Goal: Task Accomplishment & Management: Manage account settings

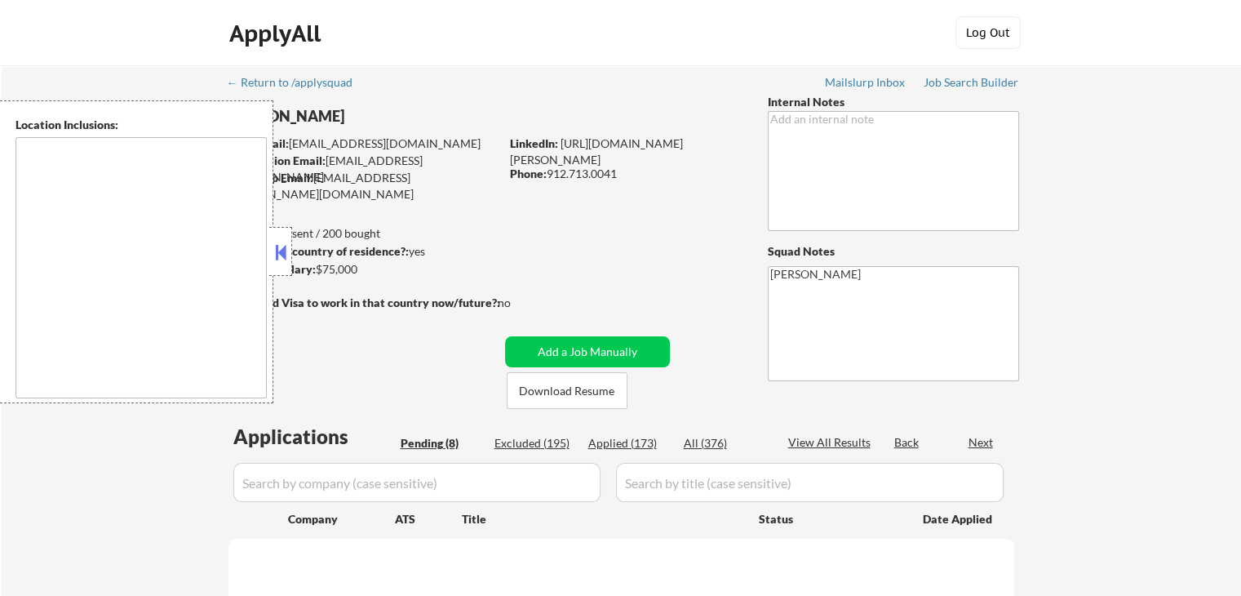
select select ""pending""
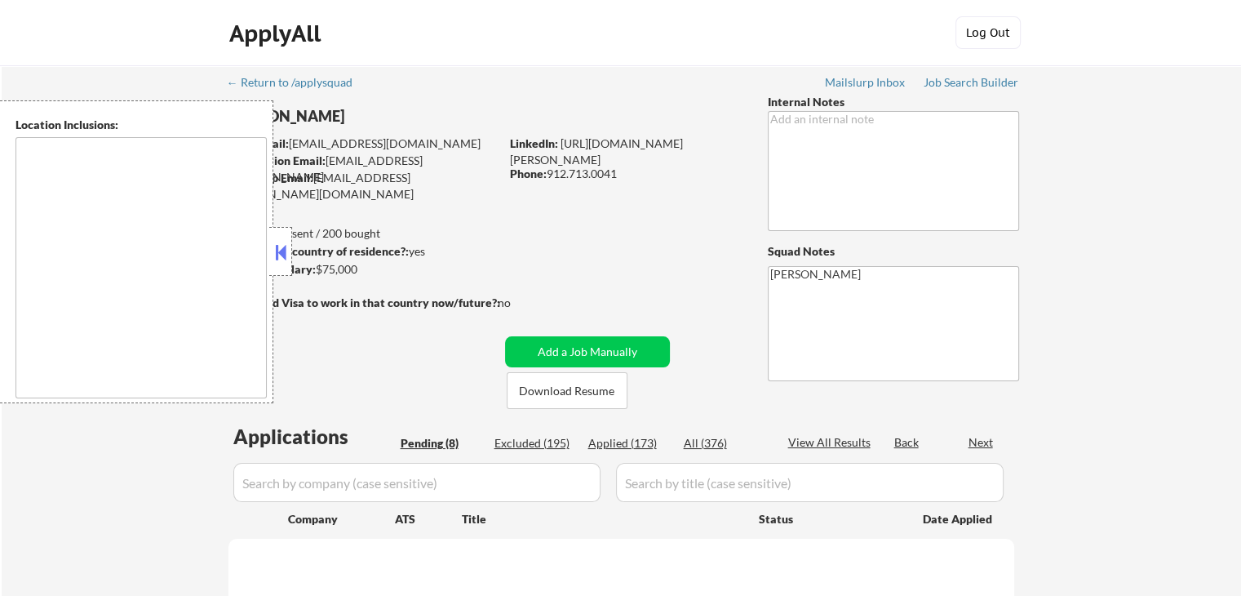
select select ""pending""
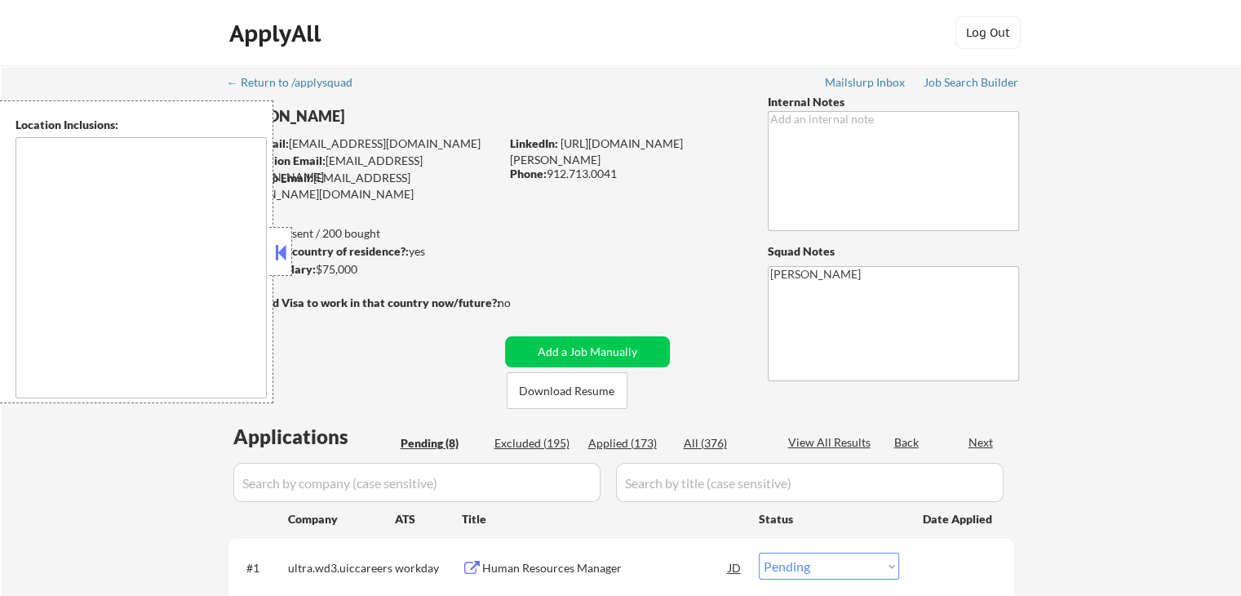
type textarea "[GEOGRAPHIC_DATA], [GEOGRAPHIC_DATA] [GEOGRAPHIC_DATA], [GEOGRAPHIC_DATA] [GEOG…"
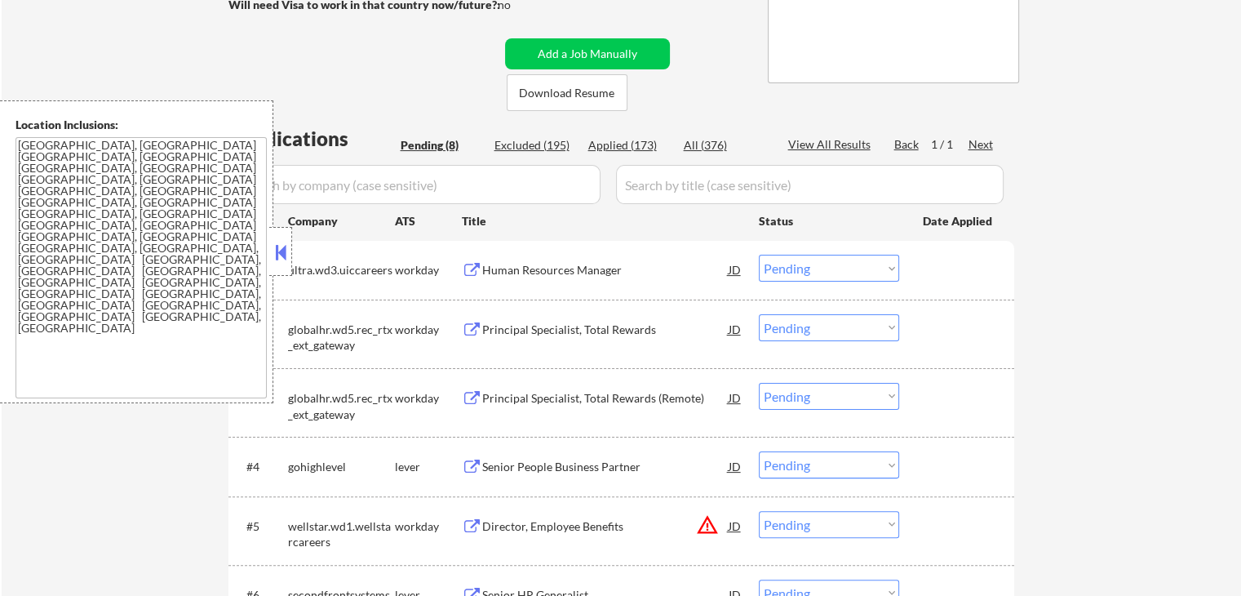
scroll to position [326, 0]
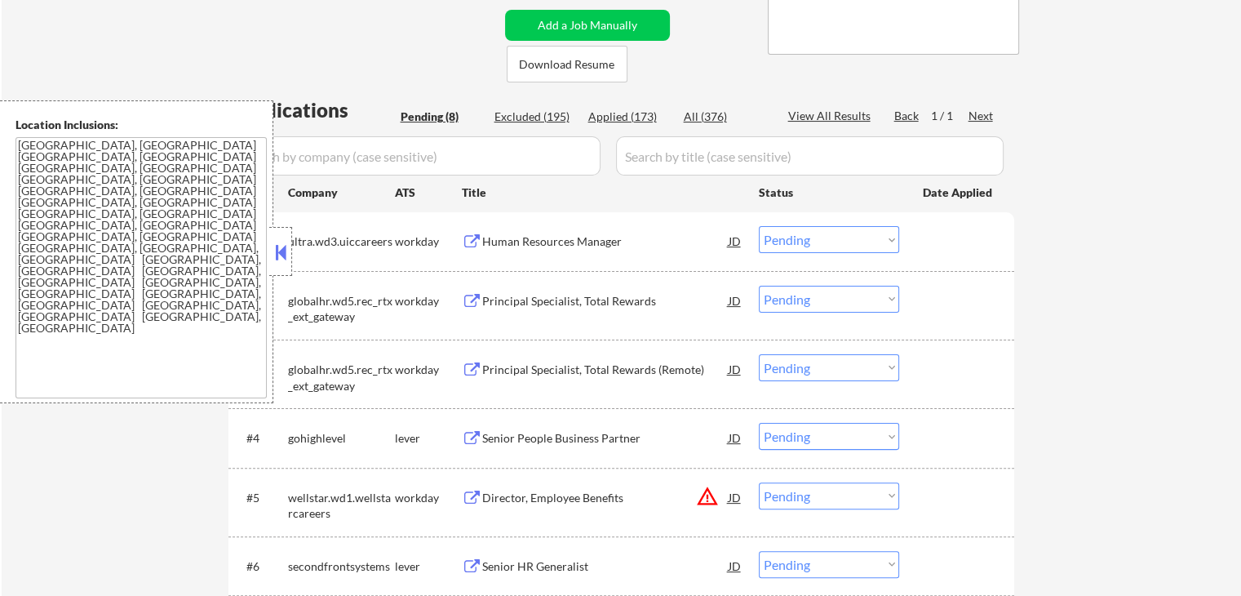
click at [1175, 222] on div "← Return to /applysquad Mailslurp Inbox Job Search Builder [PERSON_NAME] User E…" at bounding box center [622, 272] width 1240 height 1066
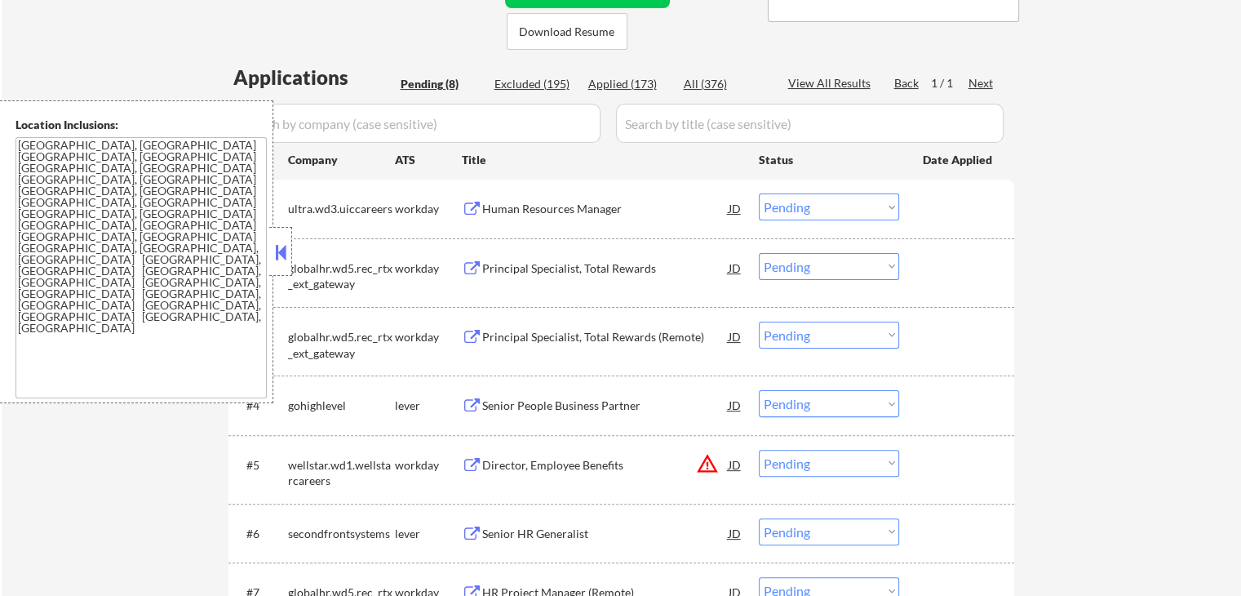
scroll to position [408, 0]
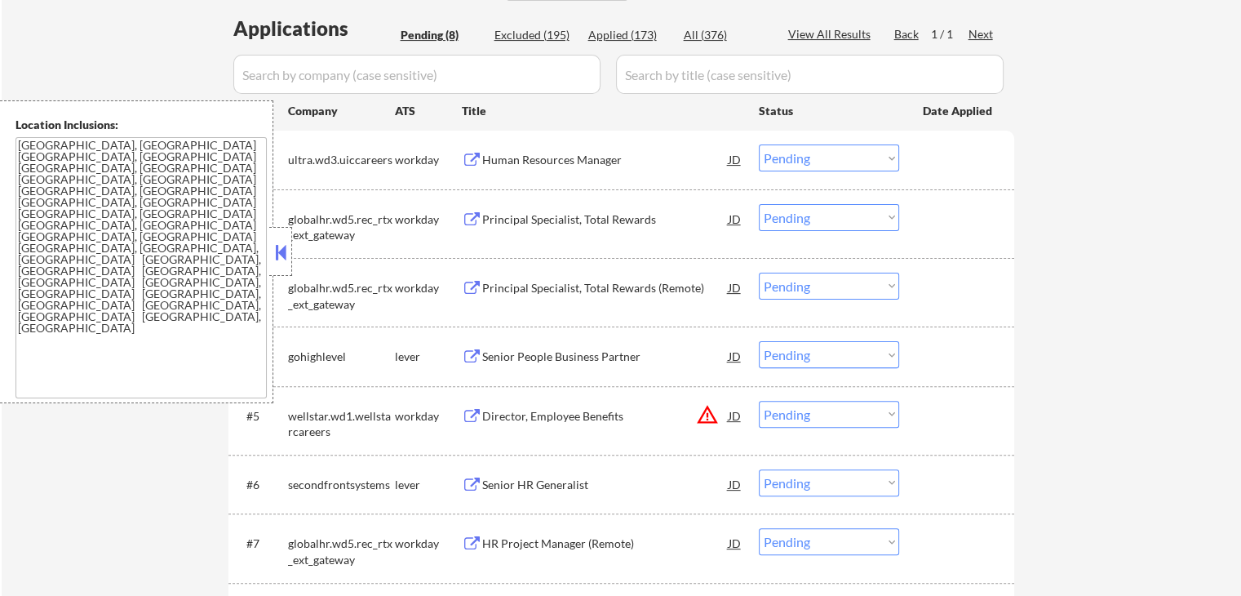
click at [580, 149] on div "Human Resources Manager" at bounding box center [605, 158] width 246 height 29
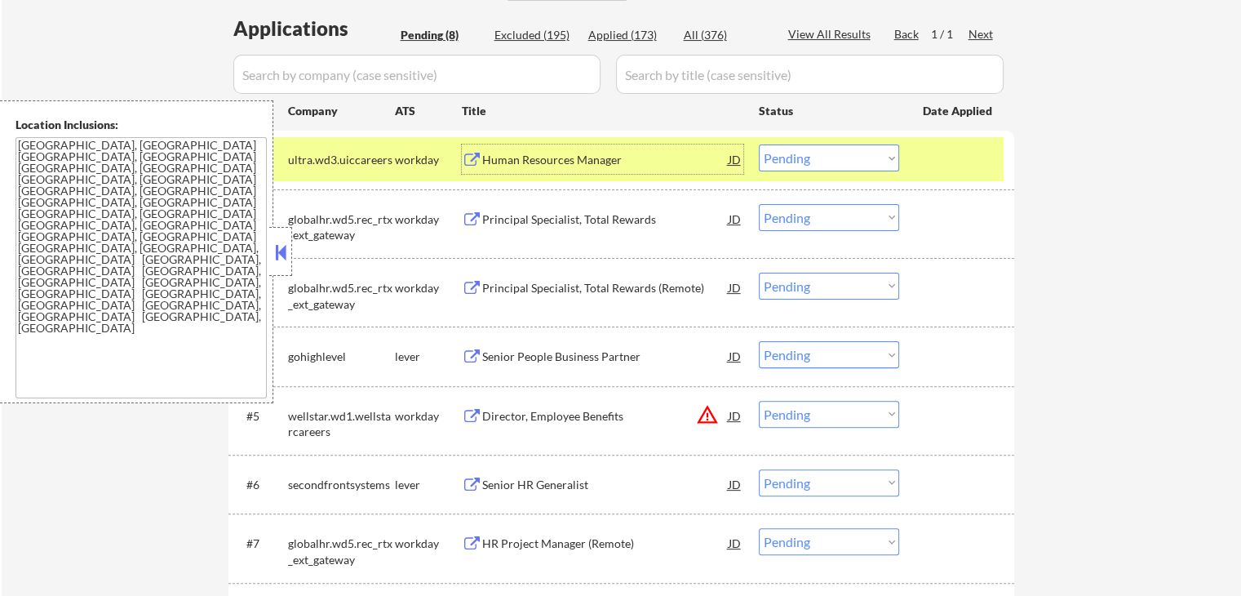
click at [595, 217] on div "Principal Specialist, Total Rewards" at bounding box center [605, 219] width 246 height 16
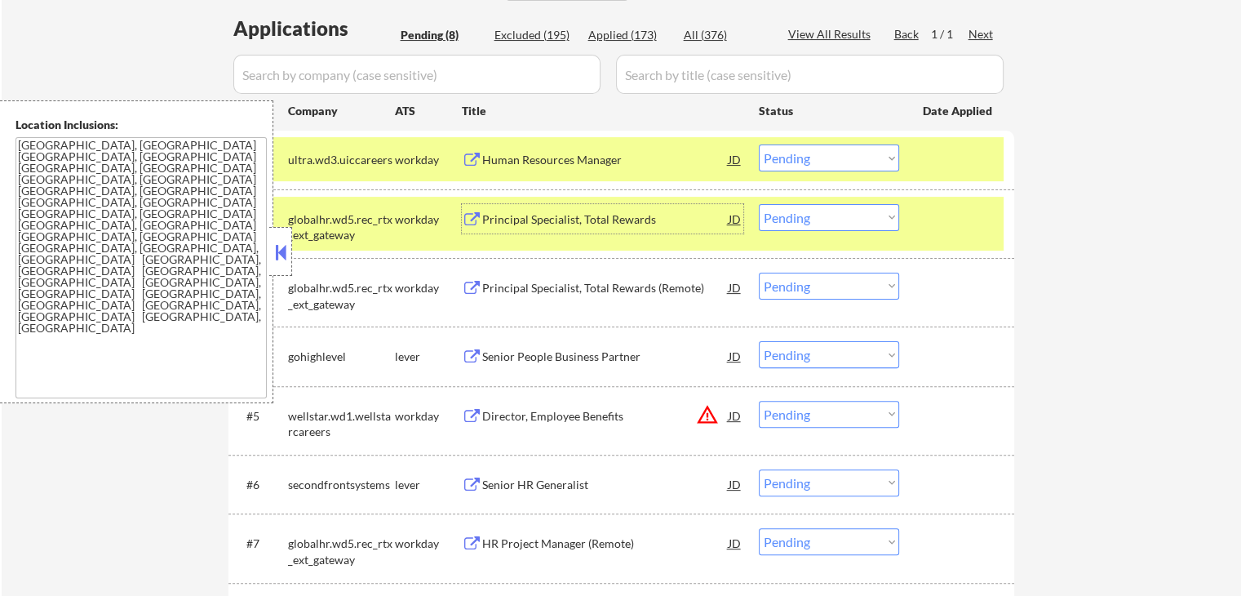
drag, startPoint x: 794, startPoint y: 161, endPoint x: 795, endPoint y: 169, distance: 8.2
click at [795, 162] on select "Choose an option... Pending Applied Excluded (Questions) Excluded (Expired) Exc…" at bounding box center [829, 157] width 140 height 27
click at [759, 144] on select "Choose an option... Pending Applied Excluded (Questions) Excluded (Expired) Exc…" at bounding box center [829, 157] width 140 height 27
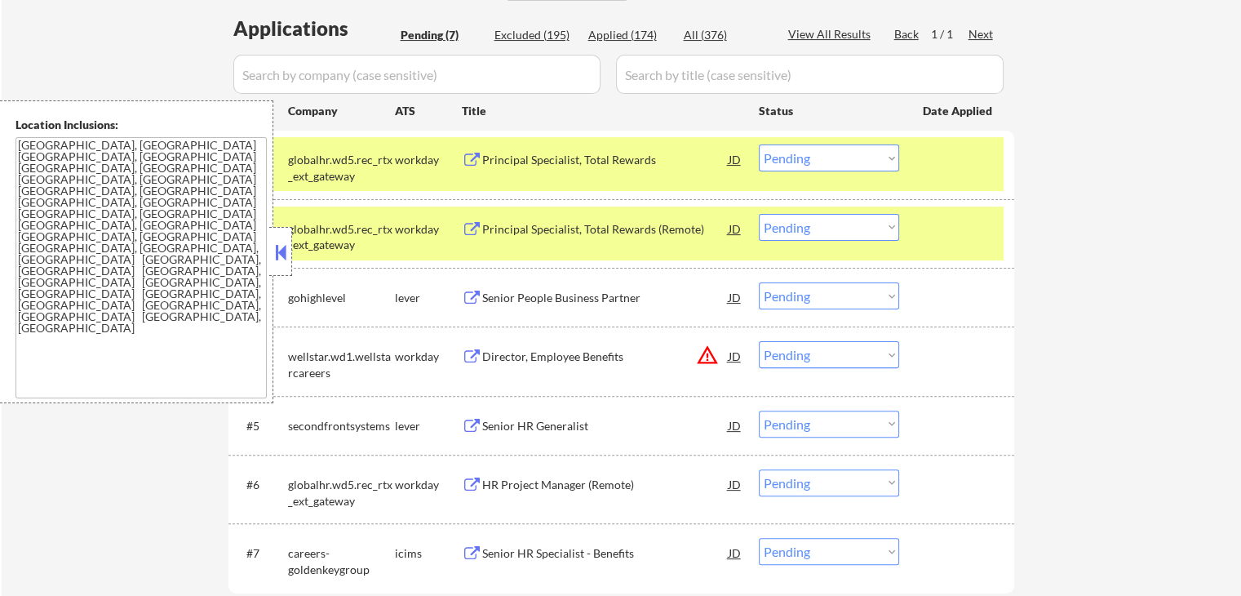
click at [835, 153] on select "Choose an option... Pending Applied Excluded (Questions) Excluded (Expired) Exc…" at bounding box center [829, 157] width 140 height 27
click at [759, 144] on select "Choose an option... Pending Applied Excluded (Questions) Excluded (Expired) Exc…" at bounding box center [829, 157] width 140 height 27
click at [637, 235] on div "Principal Specialist, Total Rewards (Remote)" at bounding box center [605, 229] width 246 height 16
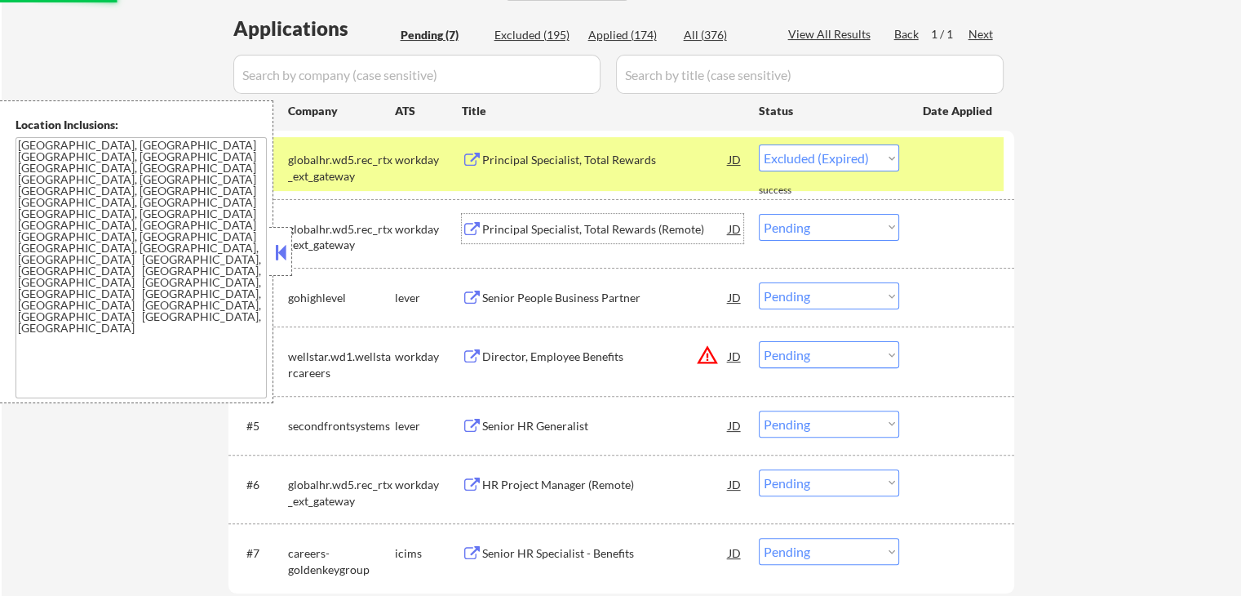
select select ""pending""
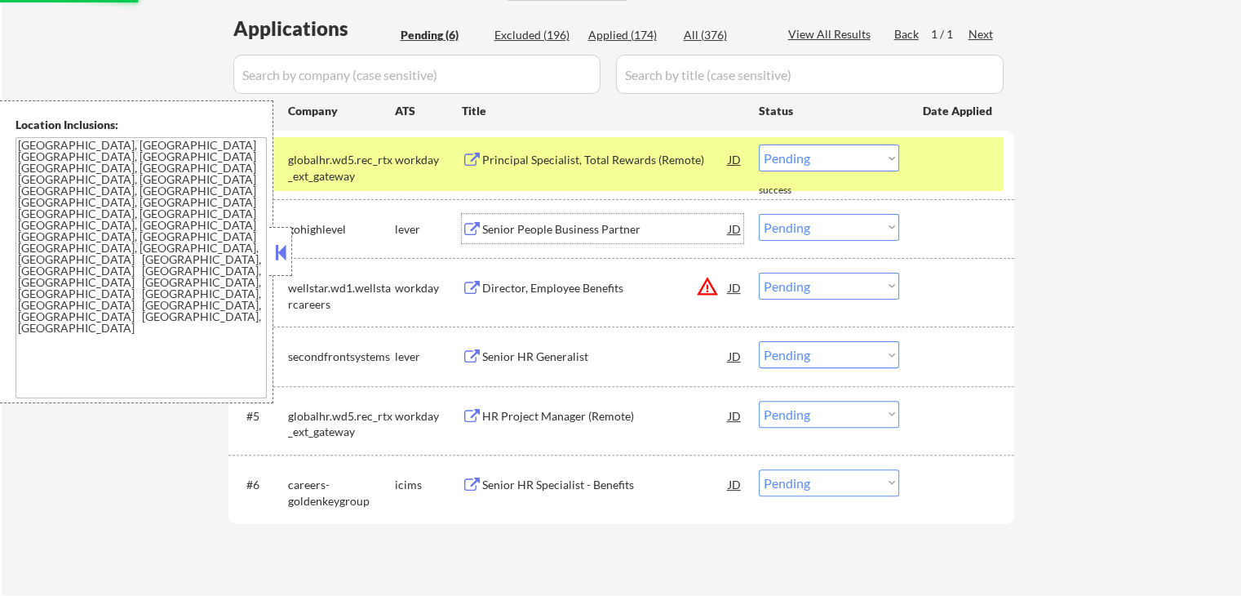
click at [811, 286] on select "Choose an option... Pending Applied Excluded (Questions) Excluded (Expired) Exc…" at bounding box center [829, 286] width 140 height 27
click at [759, 273] on select "Choose an option... Pending Applied Excluded (Questions) Excluded (Expired) Exc…" at bounding box center [829, 286] width 140 height 27
click at [617, 237] on div "Senior People Business Partner" at bounding box center [605, 228] width 246 height 29
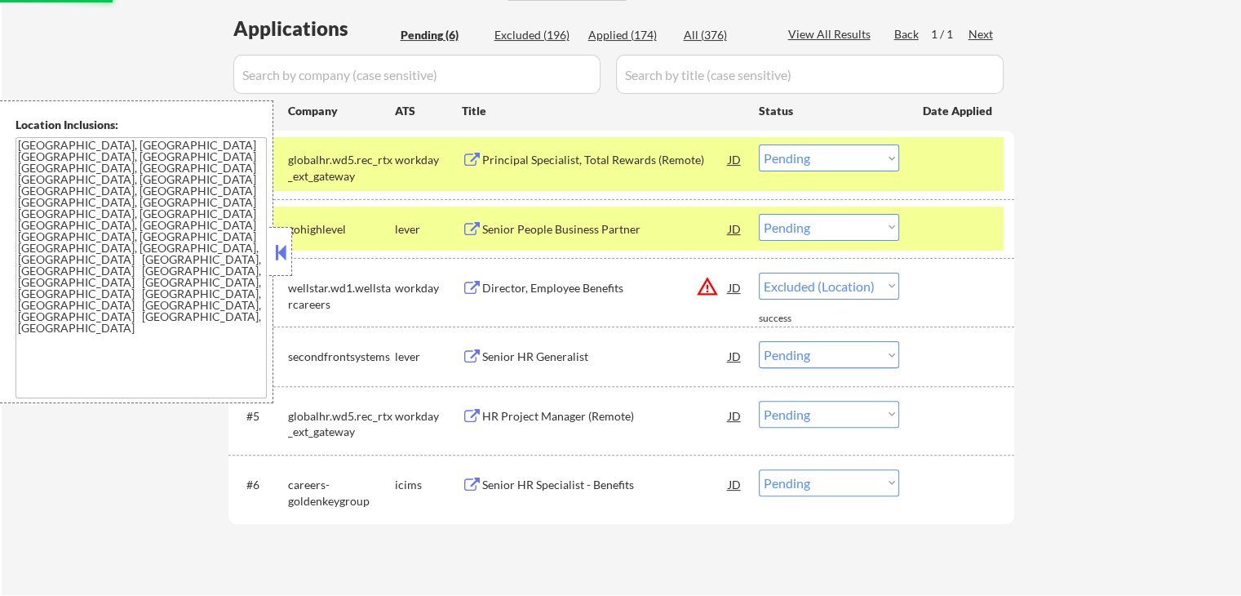
select select ""pending""
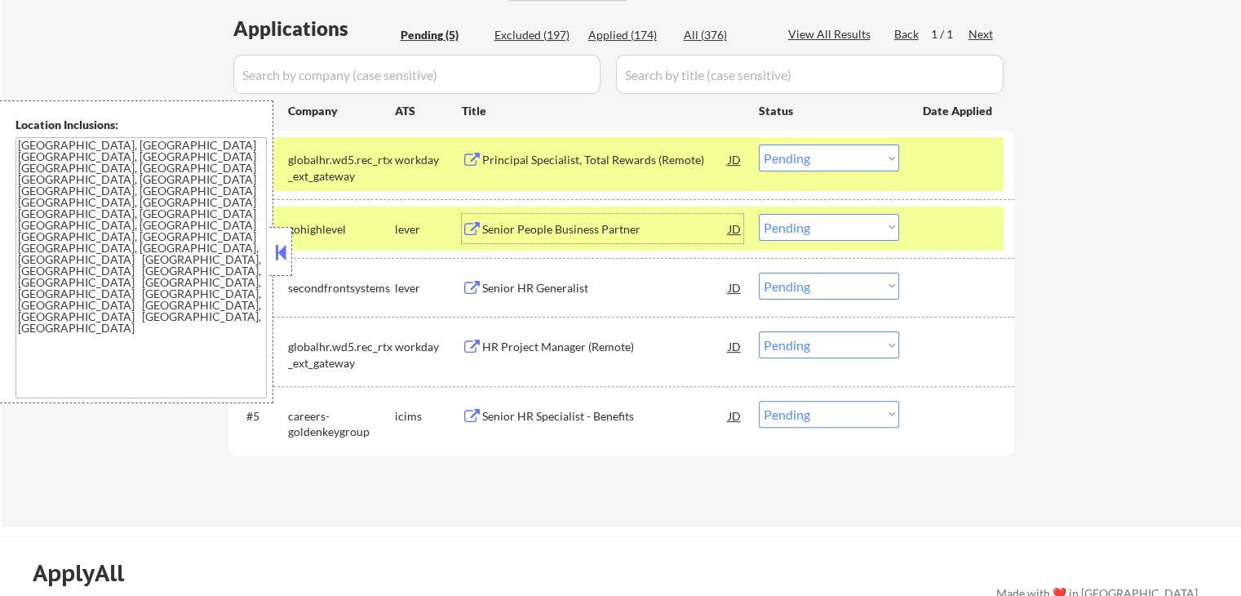
drag, startPoint x: 806, startPoint y: 154, endPoint x: 807, endPoint y: 169, distance: 14.7
click at [806, 157] on select "Choose an option... Pending Applied Excluded (Questions) Excluded (Expired) Exc…" at bounding box center [829, 157] width 140 height 27
click at [759, 144] on select "Choose an option... Pending Applied Excluded (Questions) Excluded (Expired) Exc…" at bounding box center [829, 157] width 140 height 27
click at [613, 291] on div "Senior HR Generalist" at bounding box center [605, 288] width 246 height 16
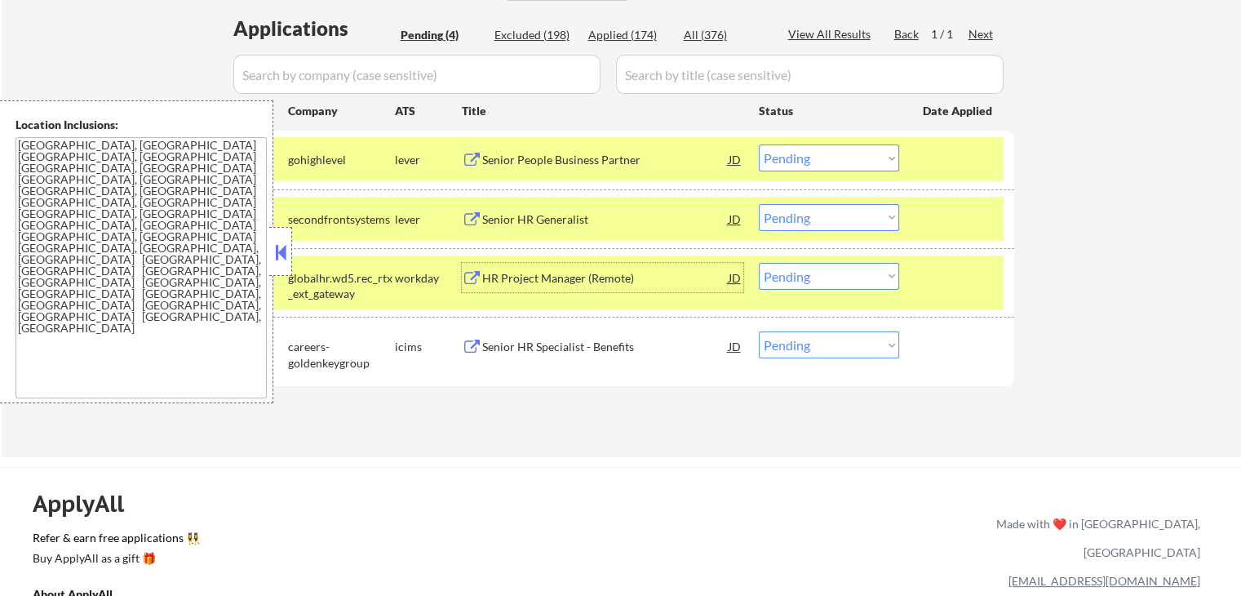
drag, startPoint x: 842, startPoint y: 156, endPoint x: 839, endPoint y: 169, distance: 13.5
click at [841, 158] on select "Choose an option... Pending Applied Excluded (Questions) Excluded (Expired) Exc…" at bounding box center [829, 157] width 140 height 27
click at [759, 144] on select "Choose an option... Pending Applied Excluded (Questions) Excluded (Expired) Exc…" at bounding box center [829, 157] width 140 height 27
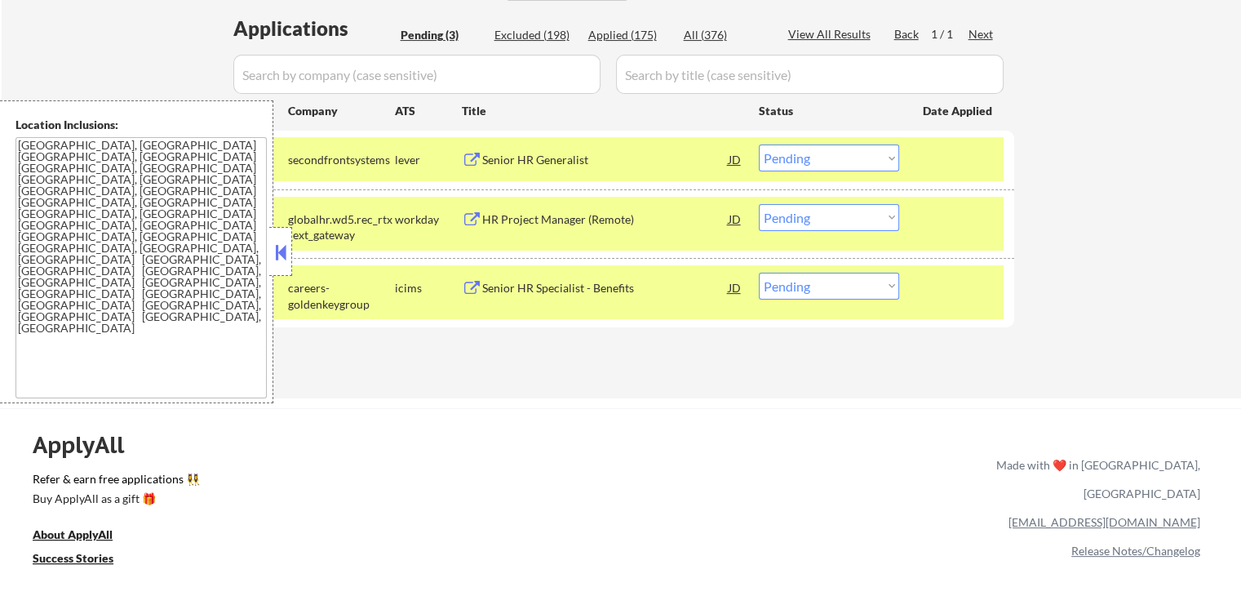
click at [641, 213] on div "HR Project Manager (Remote)" at bounding box center [605, 219] width 246 height 16
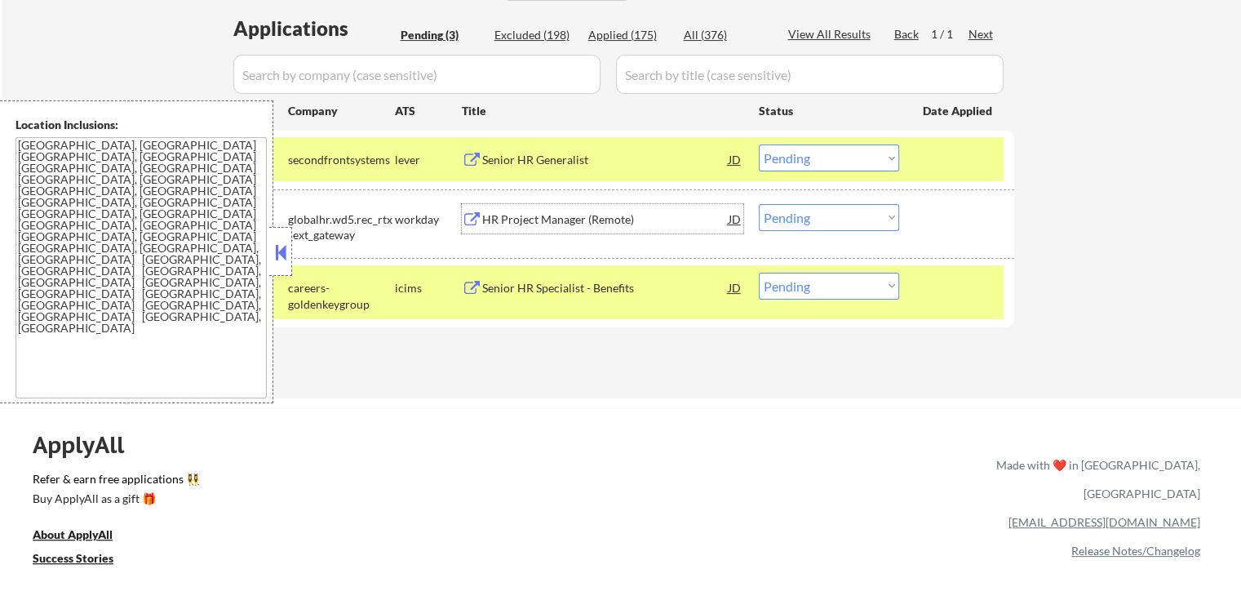
click at [792, 157] on select "Choose an option... Pending Applied Excluded (Questions) Excluded (Expired) Exc…" at bounding box center [829, 157] width 140 height 27
click at [759, 144] on select "Choose an option... Pending Applied Excluded (Questions) Excluded (Expired) Exc…" at bounding box center [829, 157] width 140 height 27
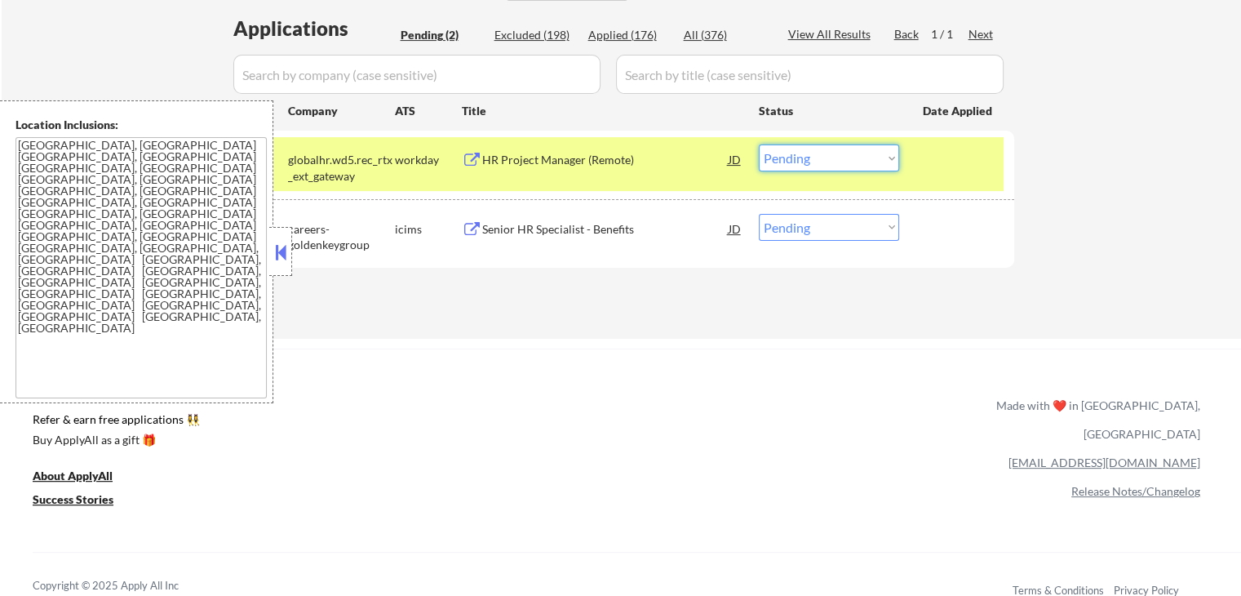
drag, startPoint x: 808, startPoint y: 155, endPoint x: 809, endPoint y: 168, distance: 13.1
click at [808, 160] on select "Choose an option... Pending Applied Excluded (Questions) Excluded (Expired) Exc…" at bounding box center [829, 157] width 140 height 27
click at [759, 144] on select "Choose an option... Pending Applied Excluded (Questions) Excluded (Expired) Exc…" at bounding box center [829, 157] width 140 height 27
click at [679, 231] on div "Senior HR Specialist - Benefits" at bounding box center [605, 229] width 246 height 16
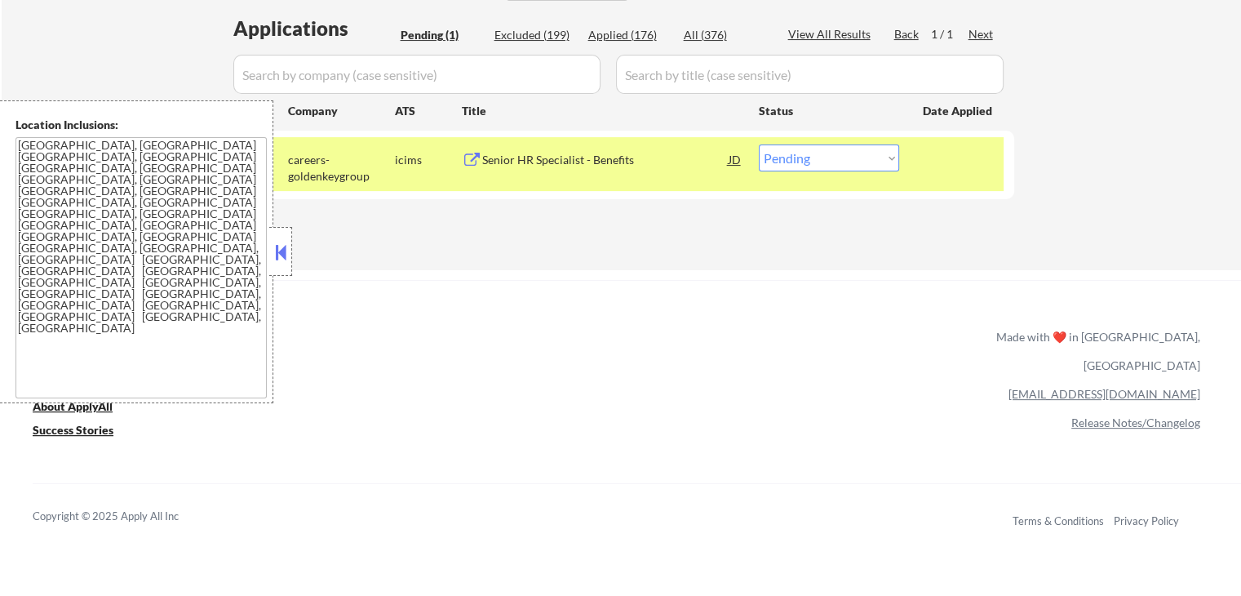
drag, startPoint x: 832, startPoint y: 154, endPoint x: 830, endPoint y: 171, distance: 16.5
click at [832, 160] on select "Choose an option... Pending Applied Excluded (Questions) Excluded (Expired) Exc…" at bounding box center [829, 157] width 140 height 27
select select ""excluded__location_""
click at [759, 144] on select "Choose an option... Pending Applied Excluded (Questions) Excluded (Expired) Exc…" at bounding box center [829, 157] width 140 height 27
